Goal: Information Seeking & Learning: Check status

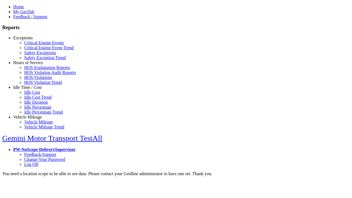
click at [32, 65] on link "Hours of Service" at bounding box center [28, 62] width 30 height 5
click at [36, 80] on link "HOS Violations" at bounding box center [38, 77] width 28 height 5
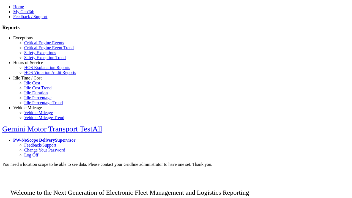
scroll to position [17, 0]
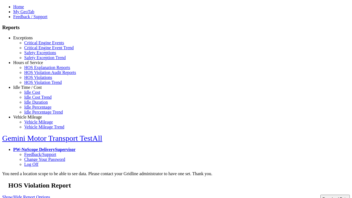
type input "**********"
